Goal: Obtain resource: Obtain resource

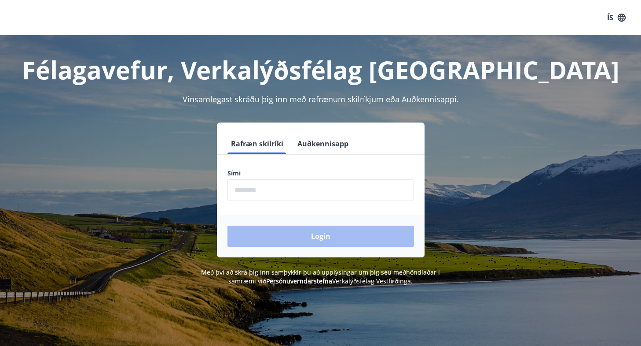
click at [308, 184] on input "phone" at bounding box center [321, 190] width 187 height 22
type input "********"
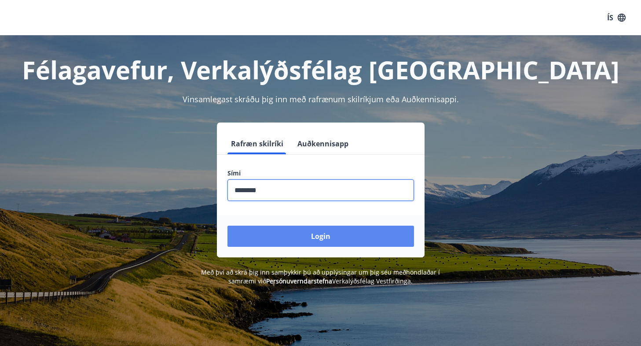
click at [330, 236] on button "Login" at bounding box center [321, 235] width 187 height 21
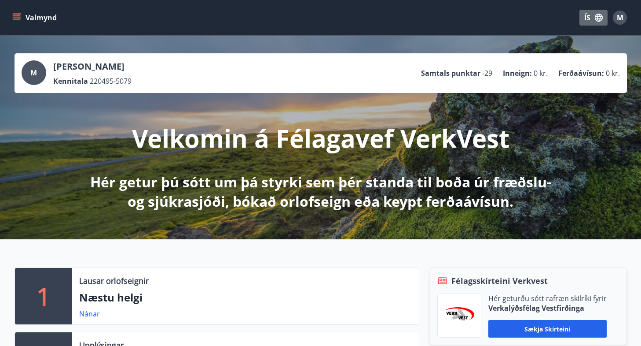
click at [589, 15] on button "ÍS" at bounding box center [594, 18] width 28 height 16
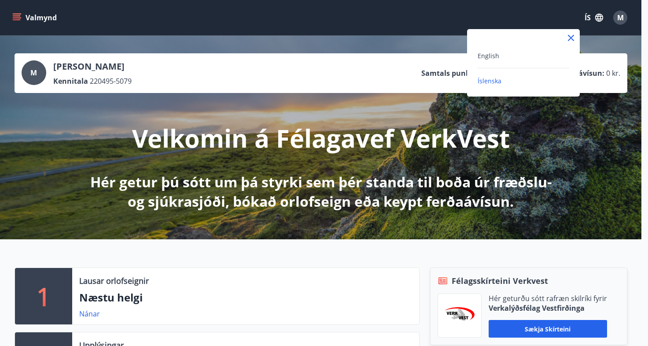
click at [523, 55] on div "English" at bounding box center [524, 55] width 92 height 11
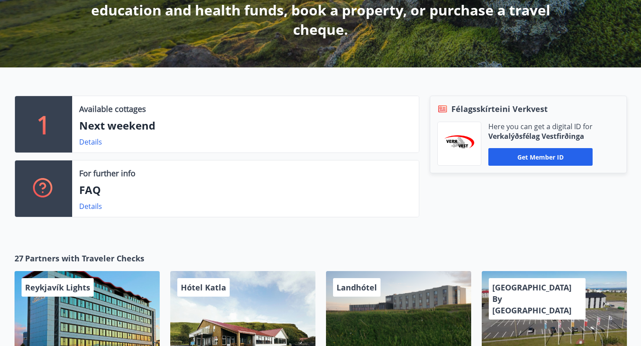
scroll to position [248, 0]
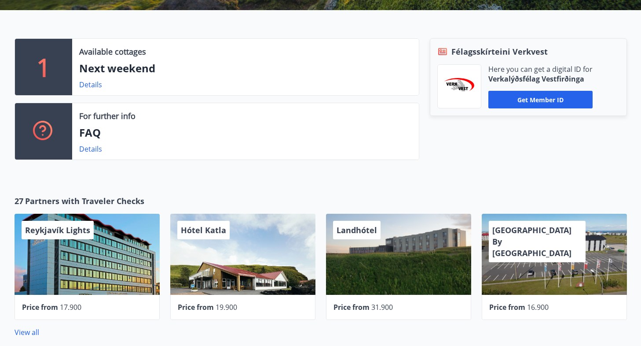
drag, startPoint x: 89, startPoint y: 146, endPoint x: 58, endPoint y: 169, distance: 39.1
click at [58, 169] on div "1 Available cottages Next weekend Details For further info FAQ Details Félagssk…" at bounding box center [320, 95] width 641 height 171
drag, startPoint x: 96, startPoint y: 149, endPoint x: 86, endPoint y: 152, distance: 10.6
click at [86, 152] on link "Details" at bounding box center [90, 149] width 23 height 10
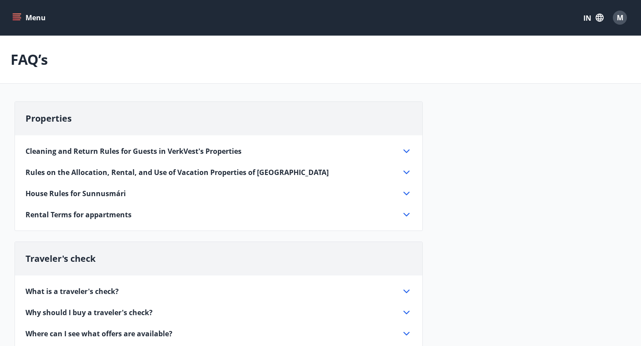
click at [28, 22] on button "Menu" at bounding box center [30, 18] width 39 height 16
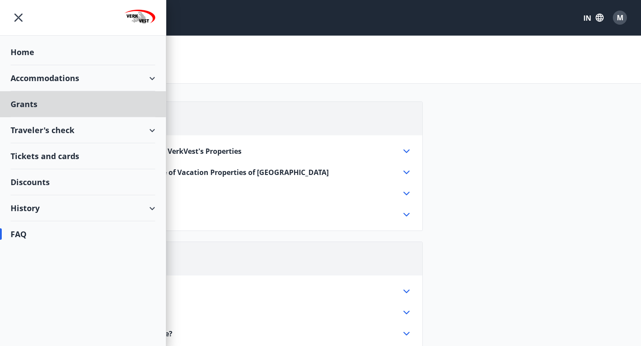
click at [33, 47] on div "Home" at bounding box center [83, 52] width 145 height 26
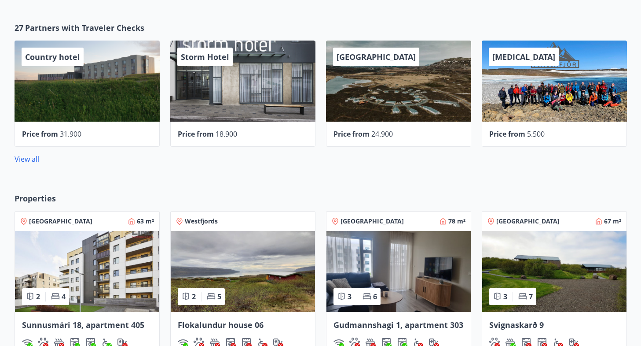
scroll to position [422, 0]
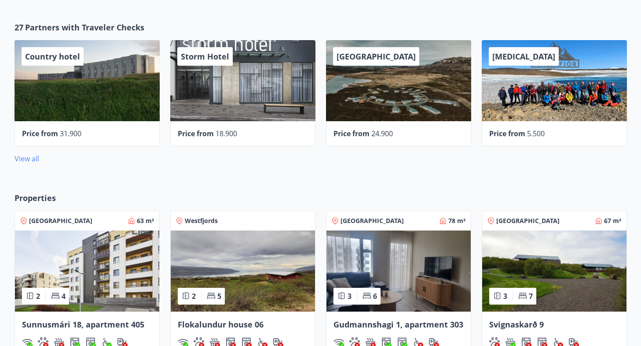
click at [30, 154] on link "View all" at bounding box center [27, 159] width 25 height 10
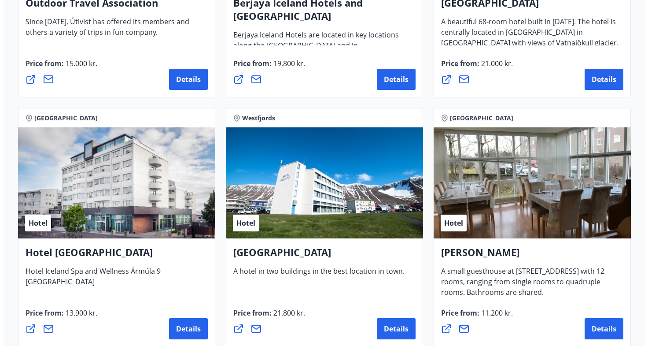
scroll to position [1131, 0]
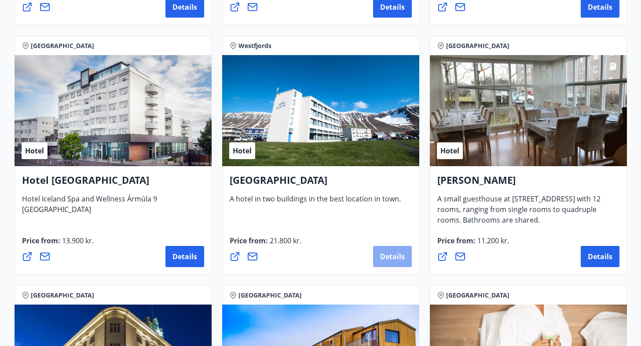
click at [388, 250] on button "Details" at bounding box center [392, 256] width 39 height 21
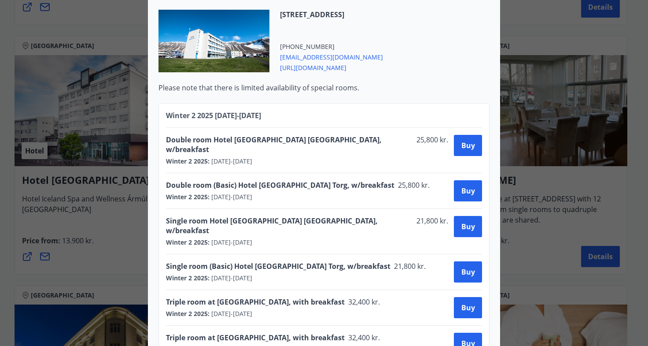
scroll to position [248, 0]
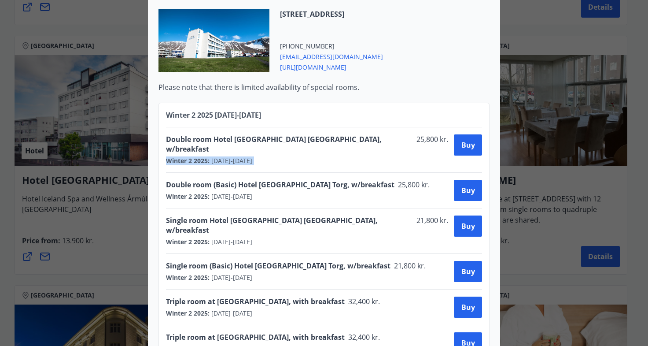
drag, startPoint x: 375, startPoint y: 119, endPoint x: 448, endPoint y: 124, distance: 73.2
click at [448, 134] on div "Double room Hotel Ísafjörður Horn, w/breakfast 25,800 kr. Winter 2 2025 : 01.10…" at bounding box center [324, 149] width 316 height 31
click at [455, 134] on button "Buy" at bounding box center [468, 144] width 28 height 21
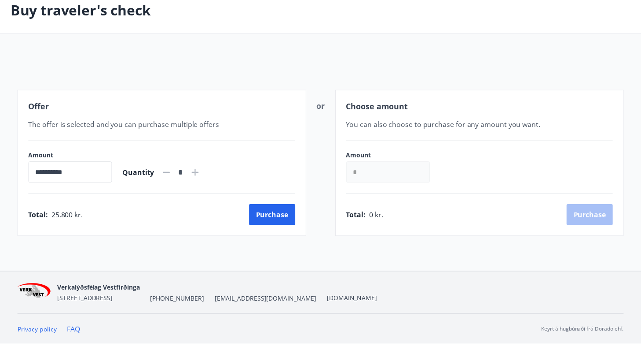
scroll to position [51, 0]
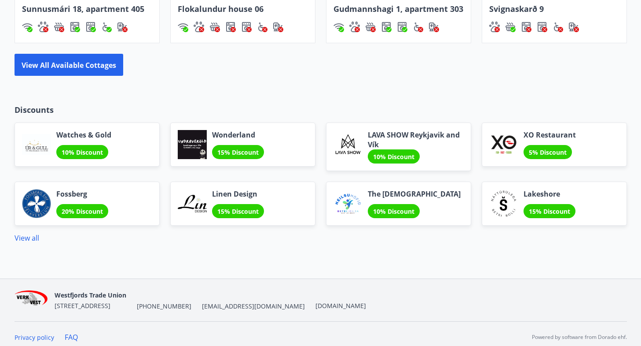
scroll to position [743, 0]
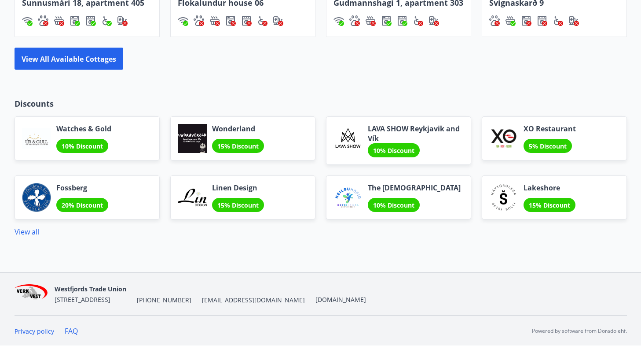
drag, startPoint x: 30, startPoint y: 230, endPoint x: 89, endPoint y: 233, distance: 59.1
click at [89, 233] on div "View all" at bounding box center [321, 231] width 613 height 11
click at [32, 231] on font "View all" at bounding box center [27, 232] width 25 height 10
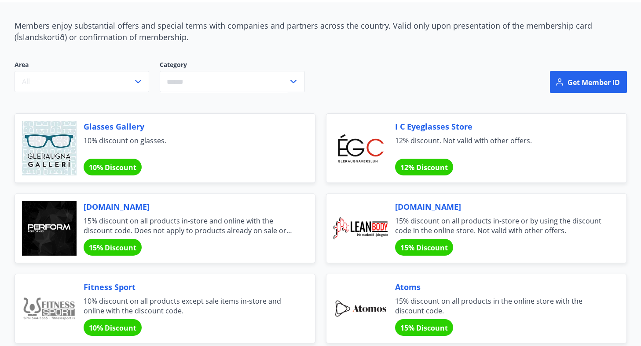
scroll to position [82, 0]
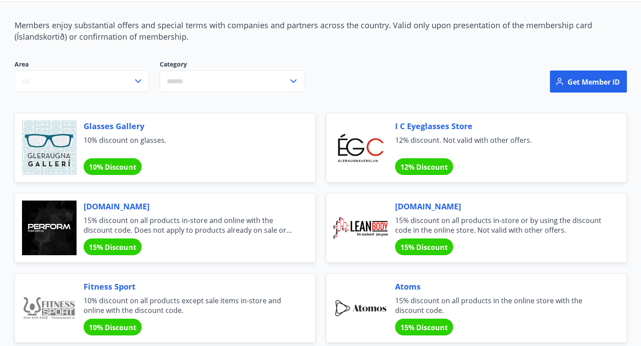
click at [121, 124] on font "Glasses Gallery" at bounding box center [114, 126] width 61 height 11
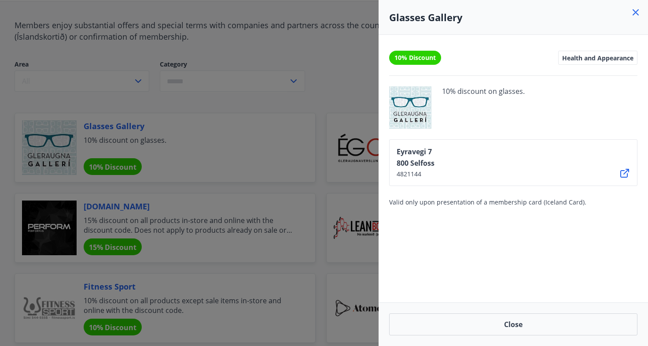
click at [618, 175] on div "Eyravegi 7 800 Selfoss 4821144" at bounding box center [513, 162] width 248 height 47
click at [625, 174] on icon at bounding box center [624, 173] width 11 height 11
click at [232, 99] on div at bounding box center [324, 173] width 648 height 346
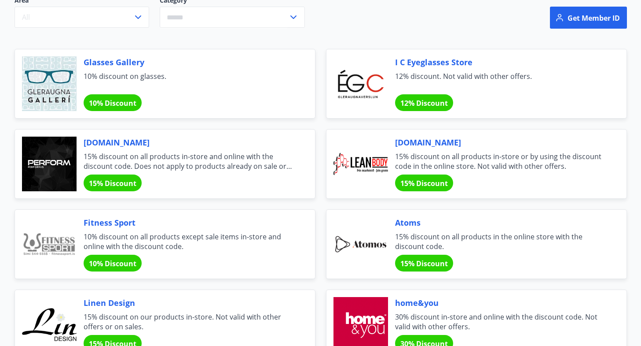
scroll to position [147, 0]
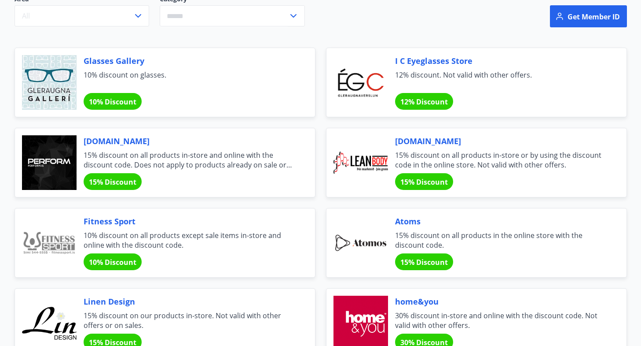
click at [117, 178] on font "15% Discount" at bounding box center [113, 182] width 48 height 10
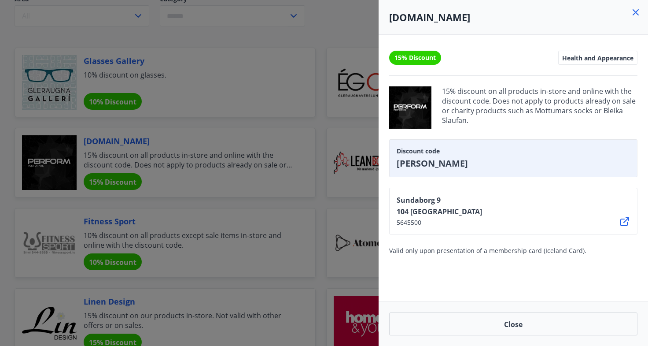
click at [626, 219] on icon at bounding box center [624, 221] width 11 height 11
click at [321, 123] on div at bounding box center [324, 173] width 648 height 346
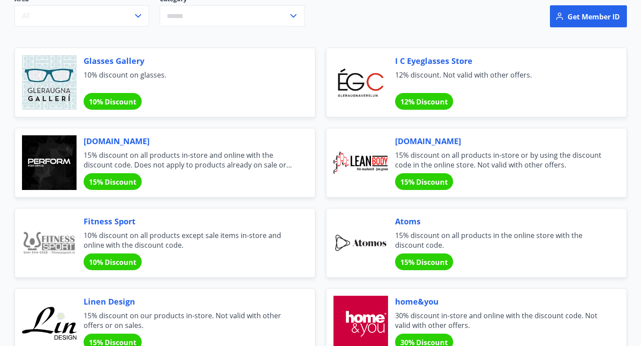
scroll to position [236, 0]
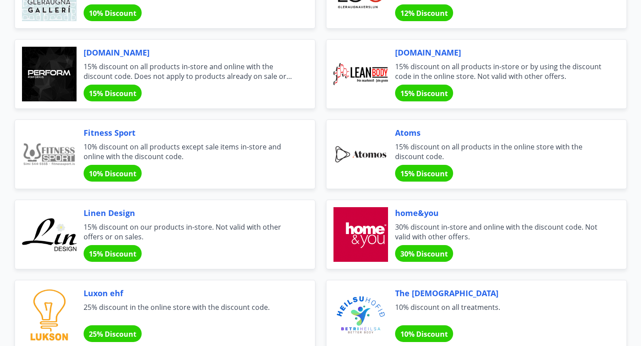
click at [440, 90] on font "15% Discount" at bounding box center [425, 93] width 48 height 10
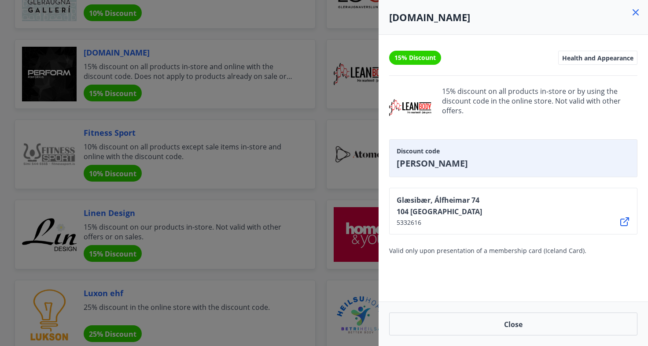
click at [622, 222] on icon at bounding box center [624, 221] width 11 height 11
click at [234, 178] on div at bounding box center [324, 173] width 648 height 346
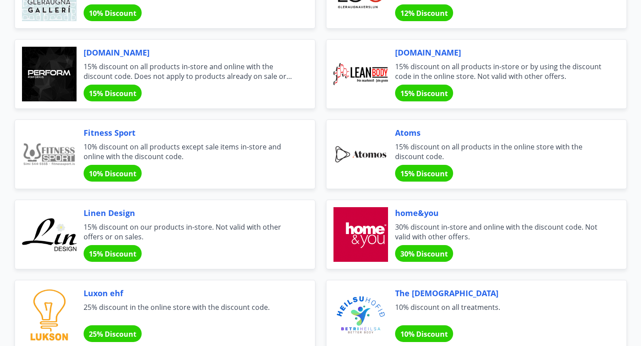
scroll to position [312, 0]
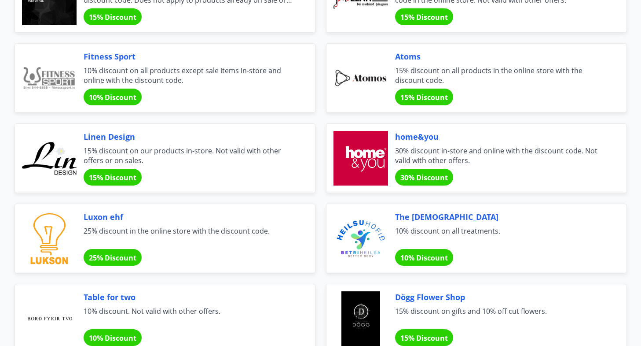
click at [118, 132] on font "Linen Design" at bounding box center [110, 136] width 52 height 11
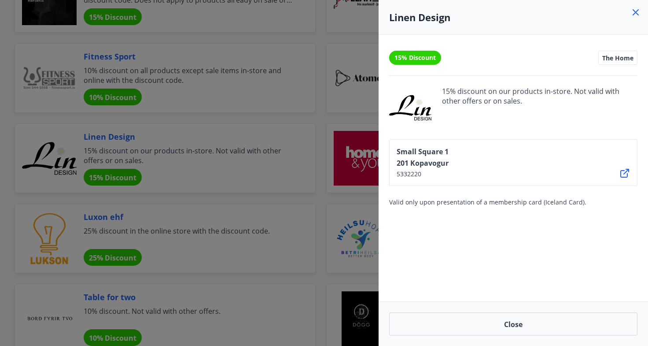
click at [623, 169] on icon at bounding box center [624, 173] width 11 height 11
click at [329, 88] on div at bounding box center [324, 173] width 648 height 346
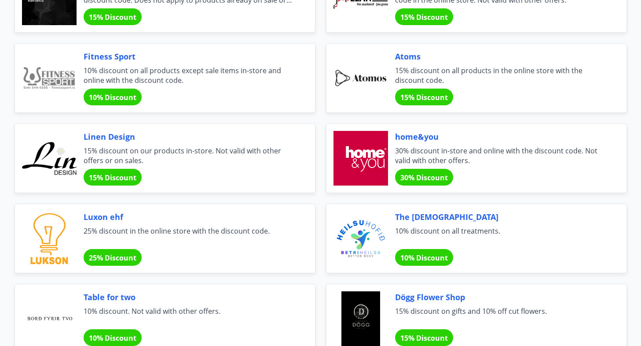
click at [421, 179] on span "30% Discount" at bounding box center [425, 178] width 48 height 10
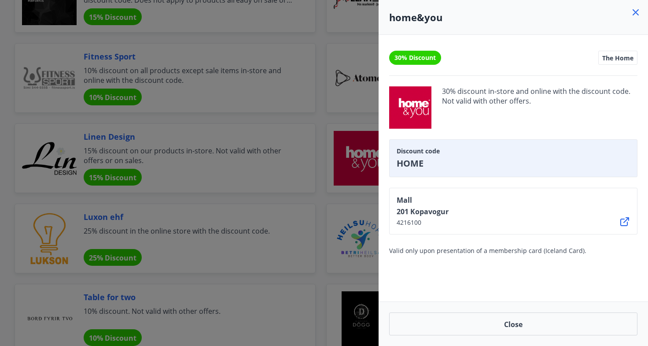
click at [618, 222] on div "Mall 201 Kopavogur 4216100" at bounding box center [513, 211] width 248 height 47
click at [625, 217] on icon at bounding box center [624, 221] width 11 height 11
click at [331, 127] on div at bounding box center [324, 173] width 648 height 346
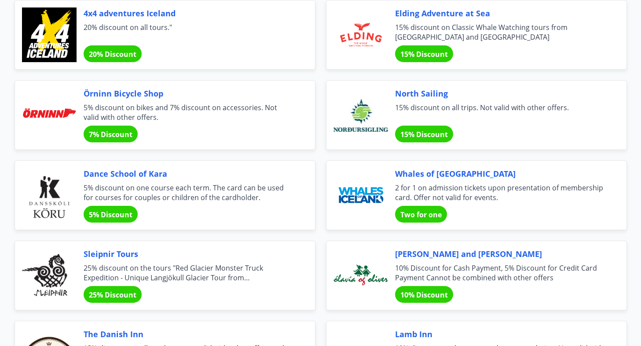
scroll to position [2198, 0]
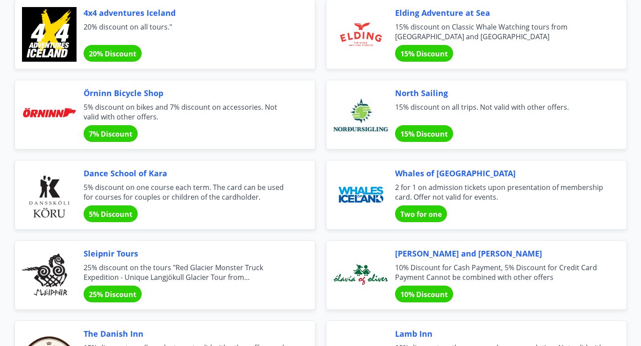
click at [132, 89] on font "Örninn Bicycle Shop" at bounding box center [124, 93] width 80 height 11
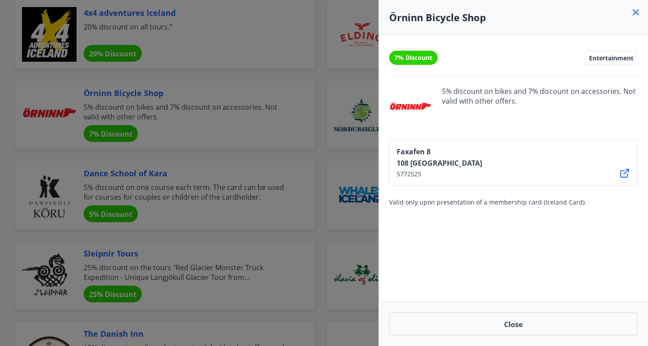
click at [624, 173] on icon at bounding box center [624, 173] width 11 height 11
click at [316, 130] on div at bounding box center [324, 173] width 648 height 346
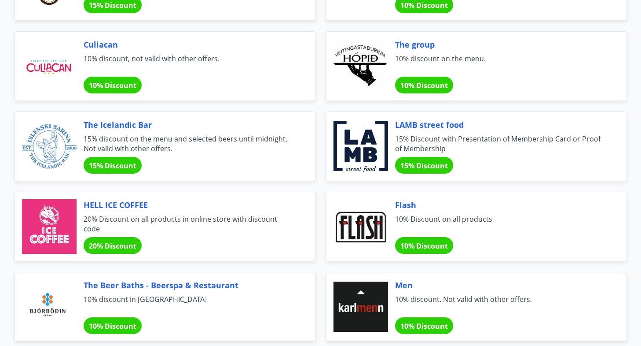
scroll to position [2567, 0]
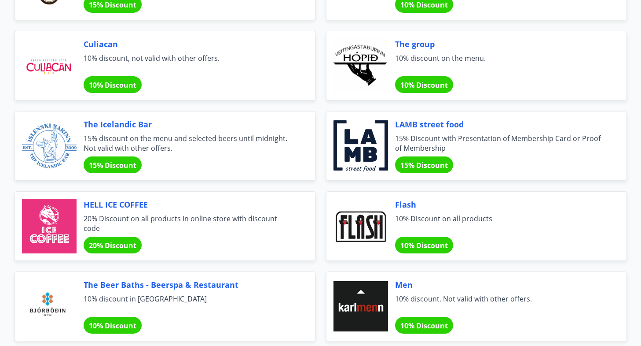
click at [321, 157] on div "LAMB street food 15% Discount with Presentation of Membership Card or Proof of …" at bounding box center [472, 140] width 312 height 80
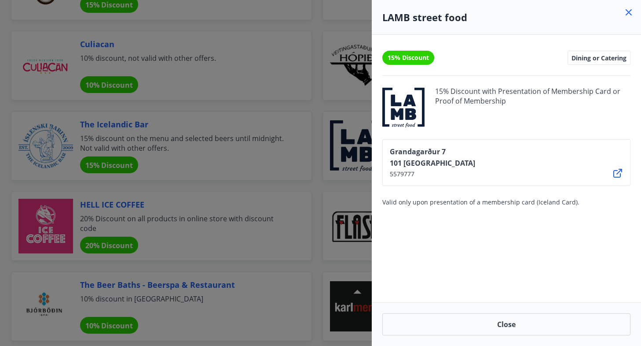
scroll to position [2591, 0]
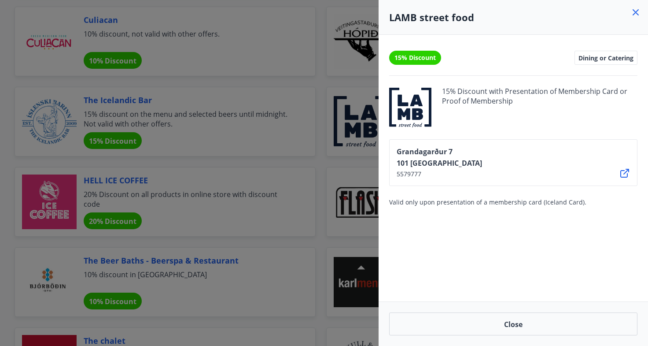
click at [314, 151] on div at bounding box center [324, 173] width 648 height 346
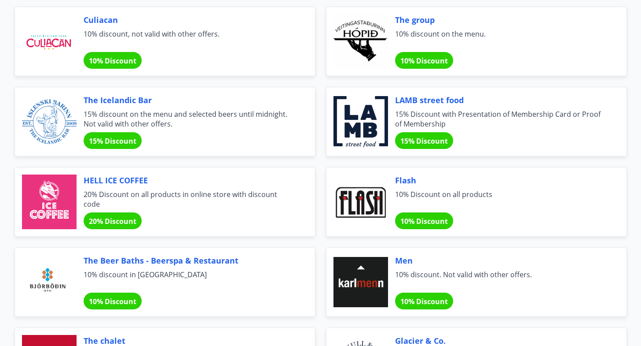
click at [316, 177] on div "Flash 10% Discount on all products 10% Discount" at bounding box center [472, 196] width 312 height 80
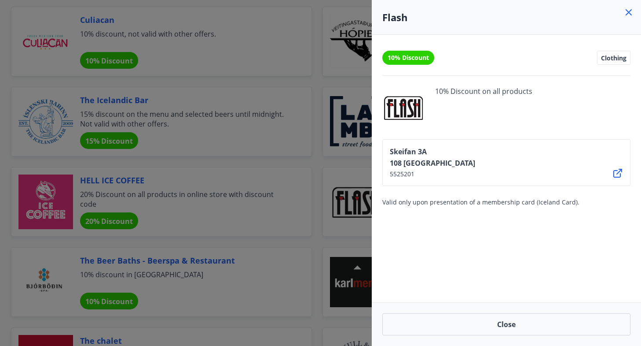
scroll to position [2637, 0]
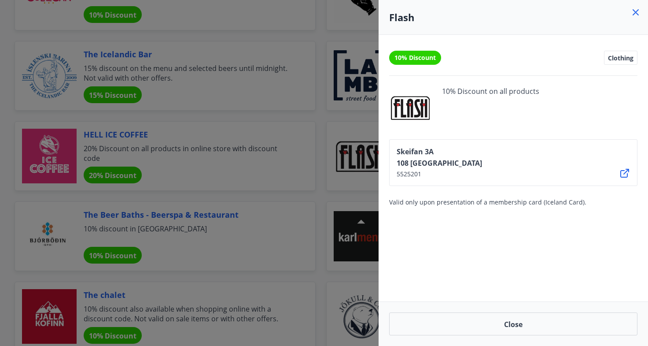
click at [320, 187] on div at bounding box center [324, 173] width 648 height 346
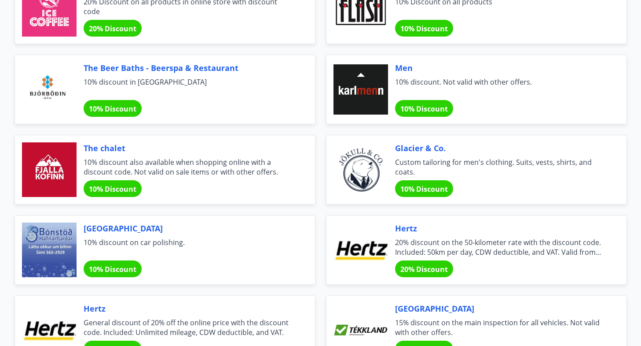
scroll to position [2867, 0]
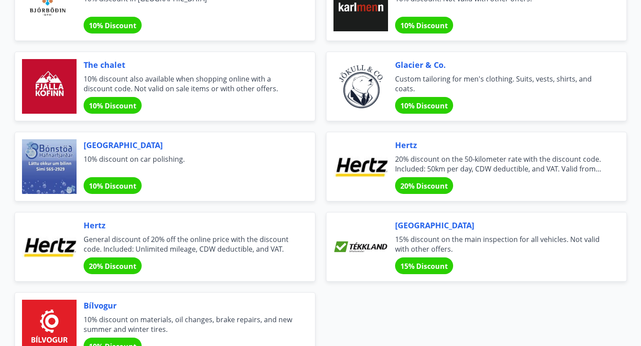
click at [320, 187] on div "Hertz 20% discount on the 50-kilometer rate with the discount code. Included: 5…" at bounding box center [472, 161] width 312 height 80
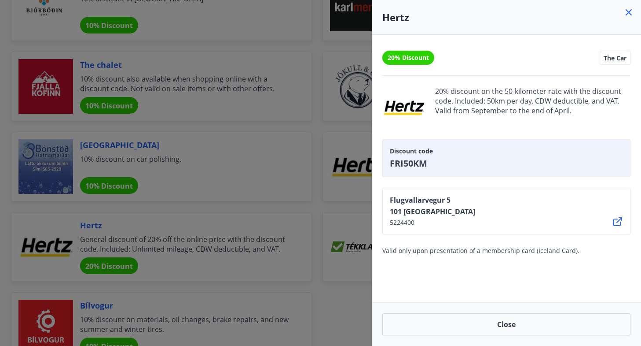
scroll to position [2896, 0]
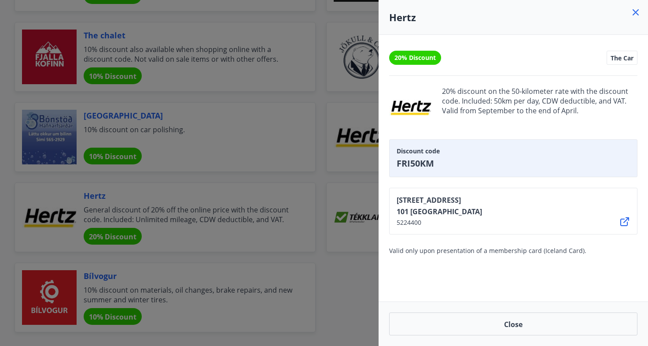
click at [320, 187] on div at bounding box center [324, 173] width 648 height 346
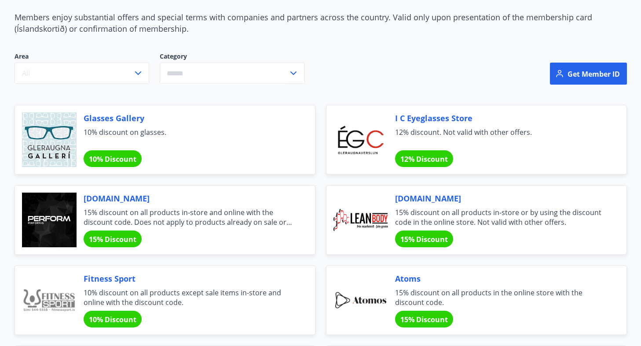
scroll to position [0, 0]
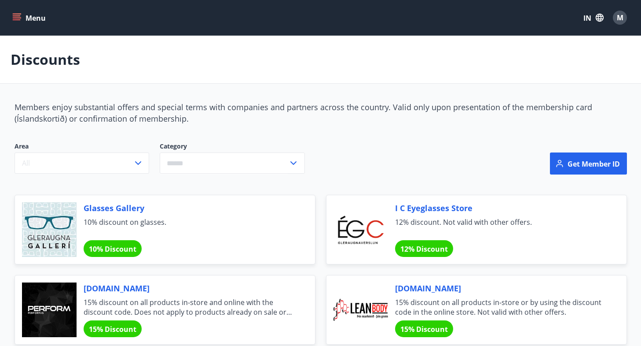
drag, startPoint x: 8, startPoint y: 18, endPoint x: 16, endPoint y: 17, distance: 8.0
click at [16, 17] on div "Menu IN M" at bounding box center [320, 17] width 641 height 35
click at [16, 17] on icon "menu" at bounding box center [16, 17] width 9 height 9
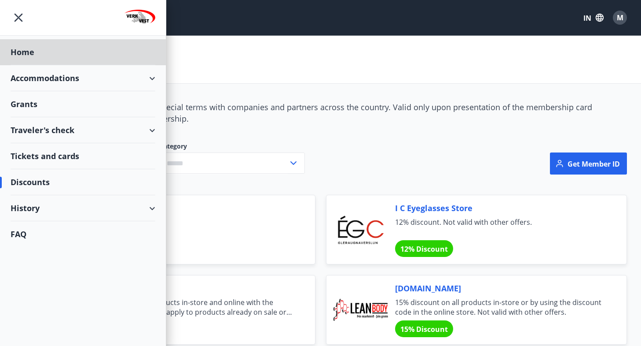
click at [29, 102] on font "Grants" at bounding box center [24, 104] width 27 height 11
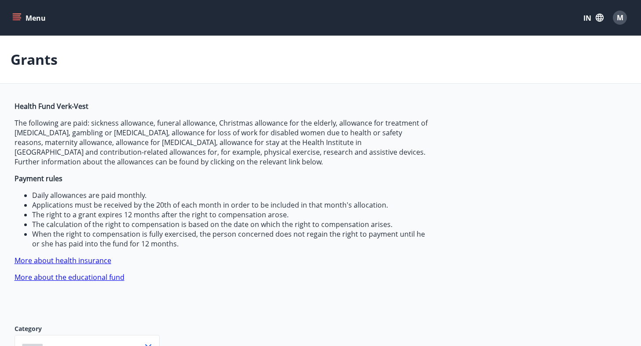
type input "***"
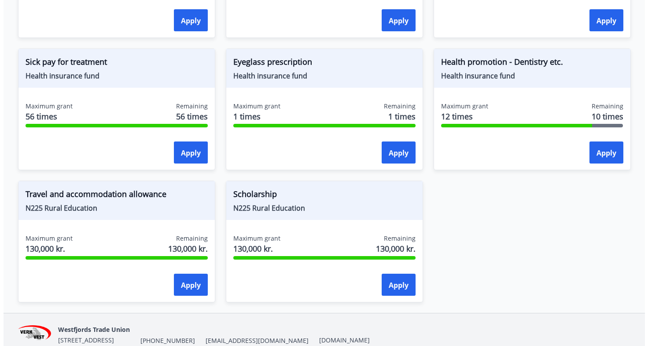
scroll to position [718, 0]
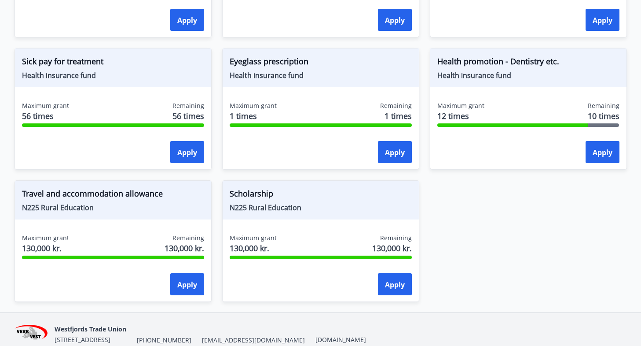
click at [405, 140] on div "Maximum grant 1 times Remaining 1 times Apply" at bounding box center [321, 133] width 196 height 64
click at [394, 153] on font "Apply" at bounding box center [395, 152] width 20 height 10
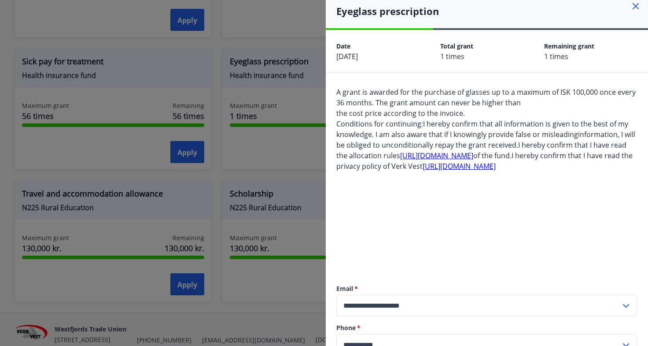
scroll to position [0, 0]
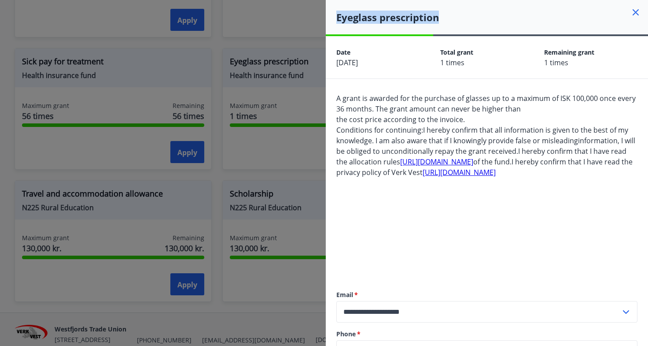
drag, startPoint x: 338, startPoint y: 17, endPoint x: 440, endPoint y: 19, distance: 102.1
click at [440, 19] on h4 "Eyeglass prescription" at bounding box center [492, 17] width 312 height 13
click at [482, 15] on h4 "Eyeglass prescription" at bounding box center [492, 17] width 312 height 13
